Goal: Information Seeking & Learning: Understand process/instructions

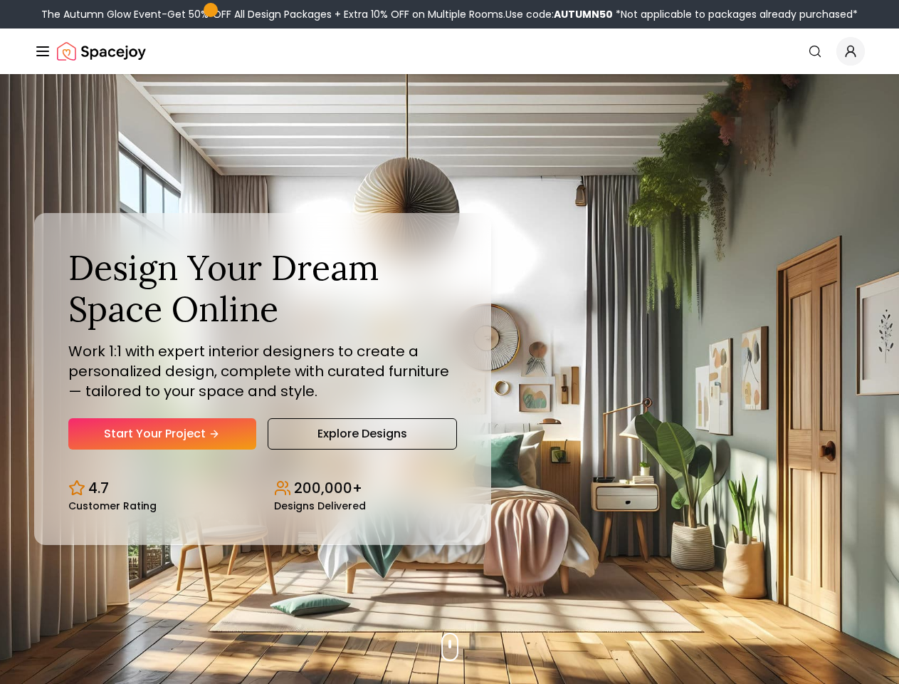
click at [0, 0] on button "How It Works" at bounding box center [0, 0] width 0 height 0
